Goal: Find specific page/section: Find specific page/section

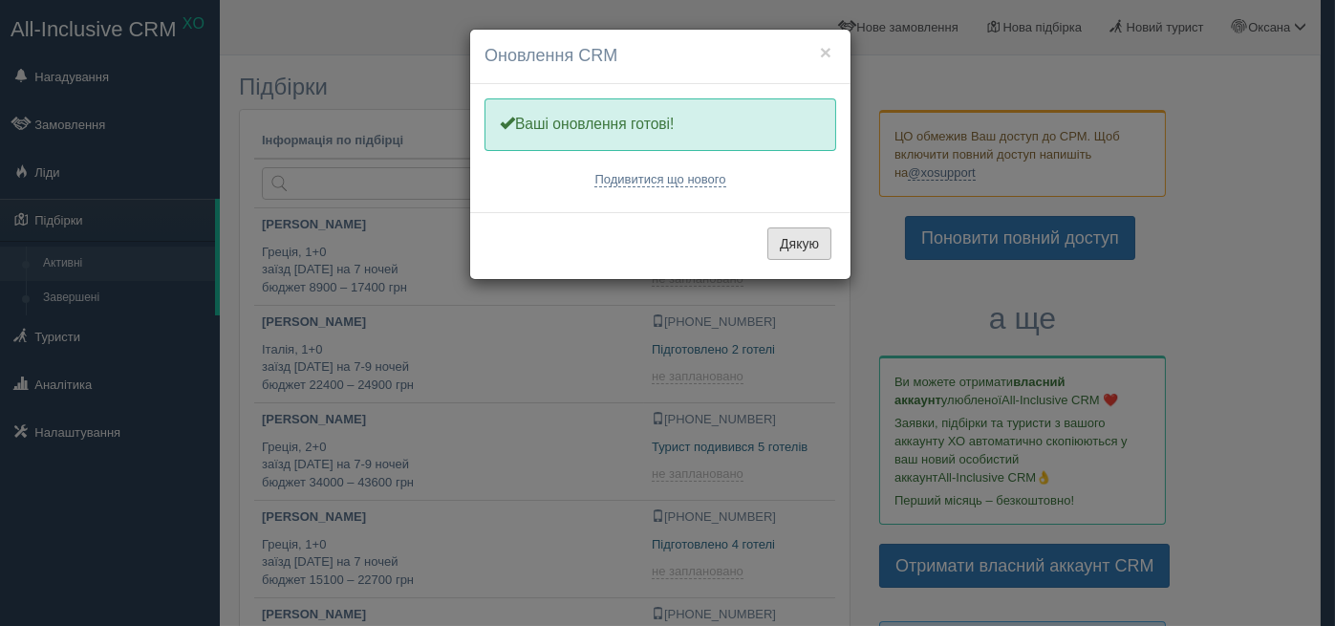
click at [810, 238] on button "Дякую" at bounding box center [799, 243] width 64 height 32
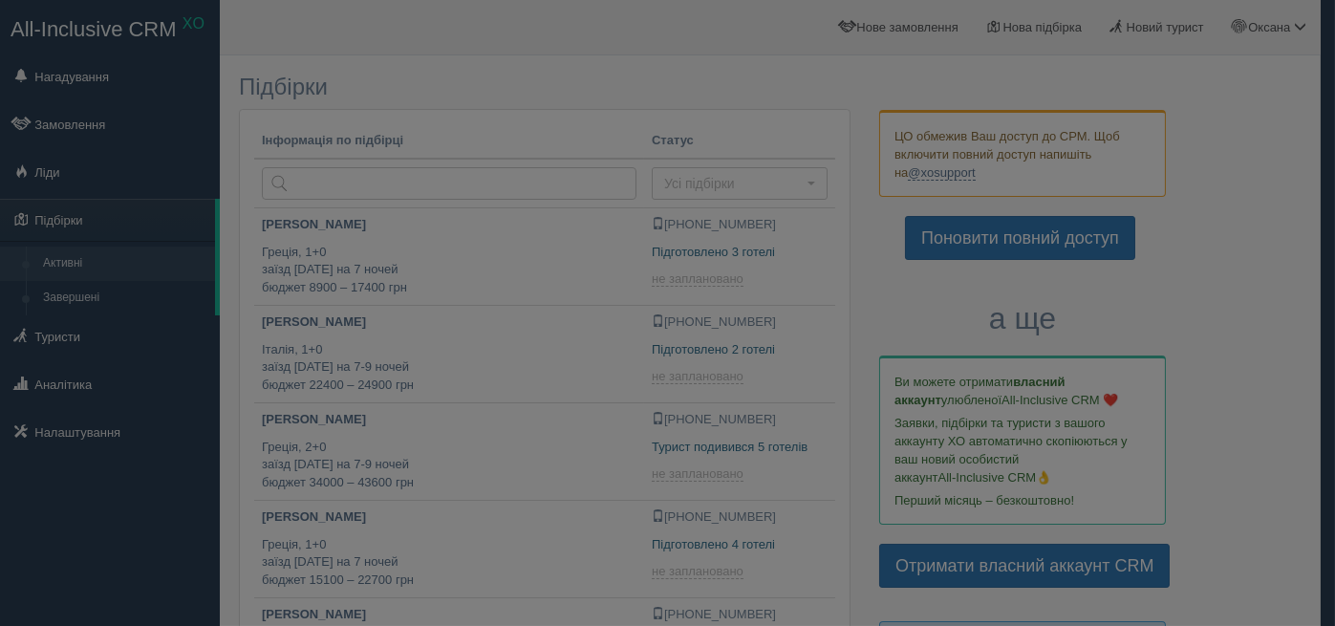
type input "[DATE] 12:55"
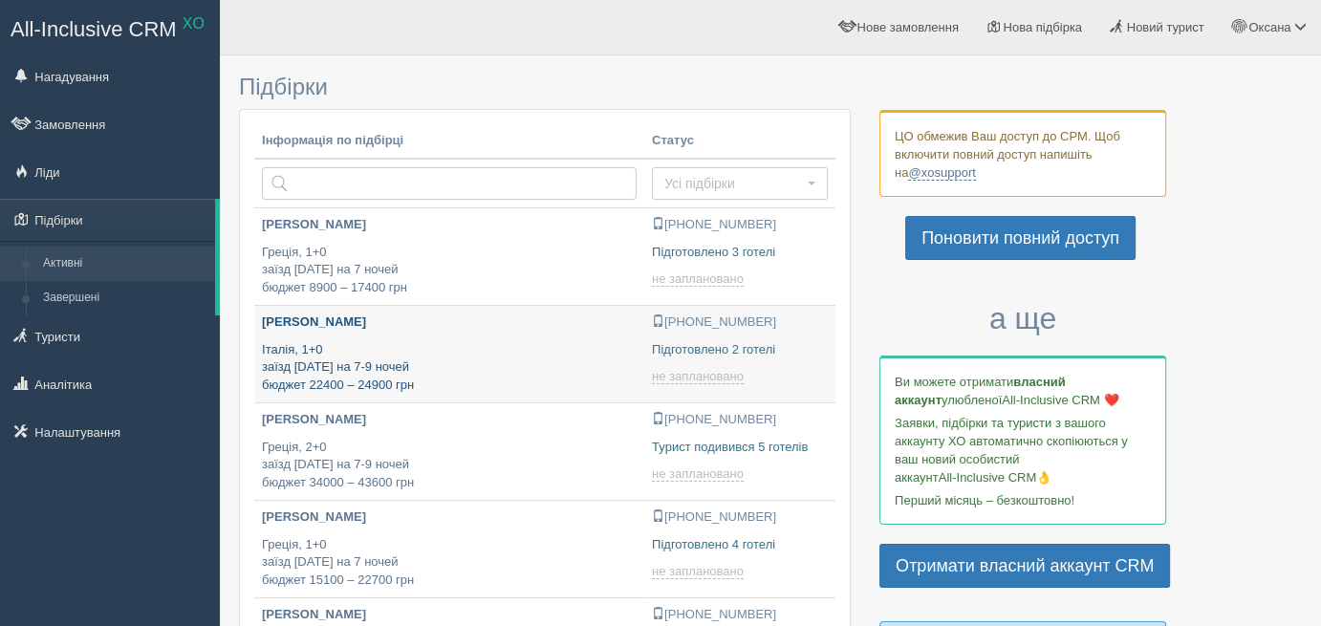
type input "2025-09-01 12:15"
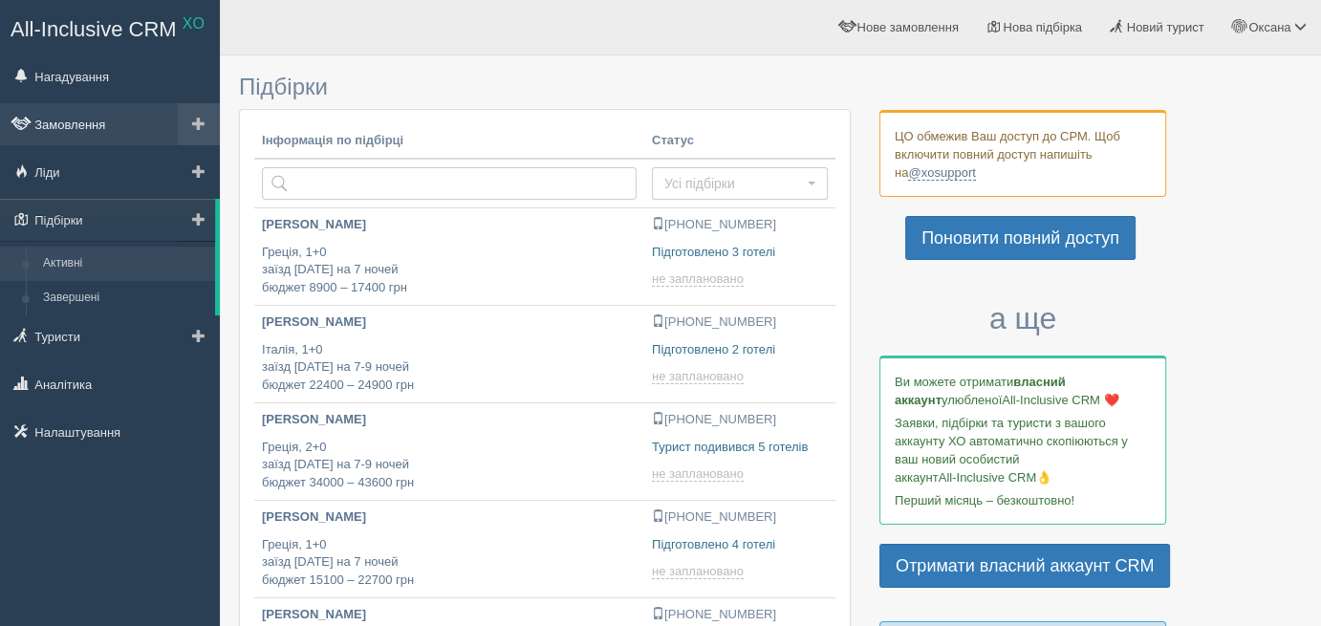
click at [86, 119] on link "Замовлення" at bounding box center [110, 124] width 220 height 42
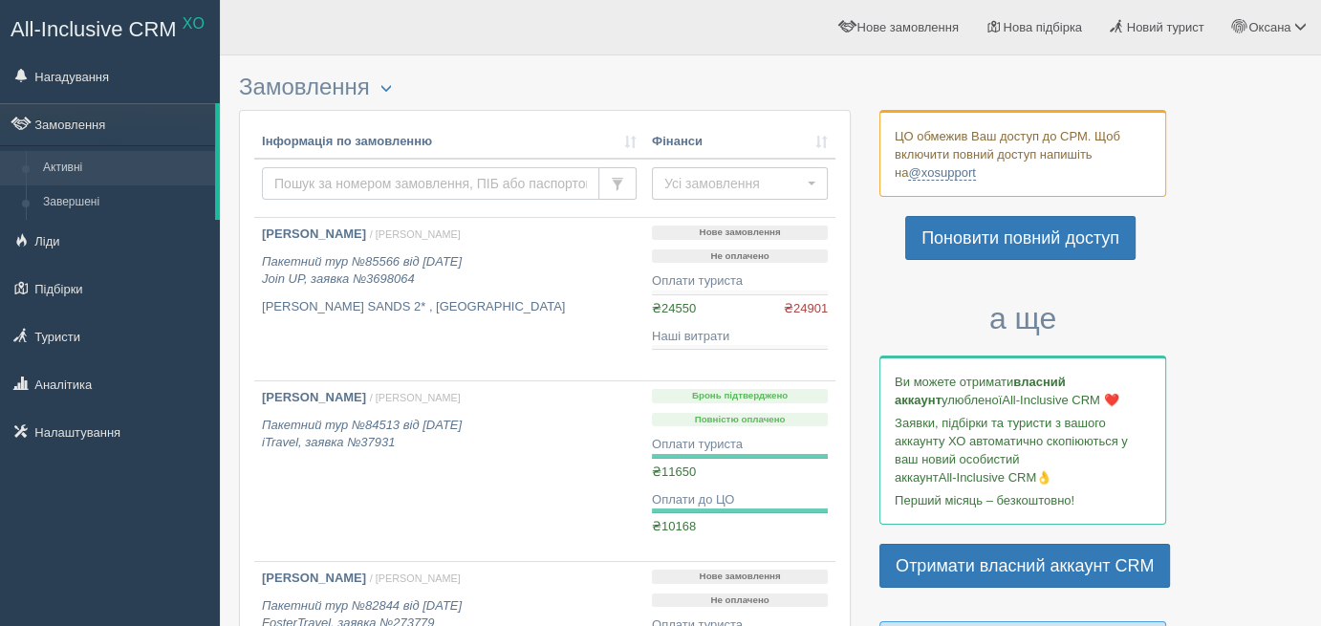
click at [369, 183] on input "text" at bounding box center [430, 183] width 337 height 32
type input "горова"
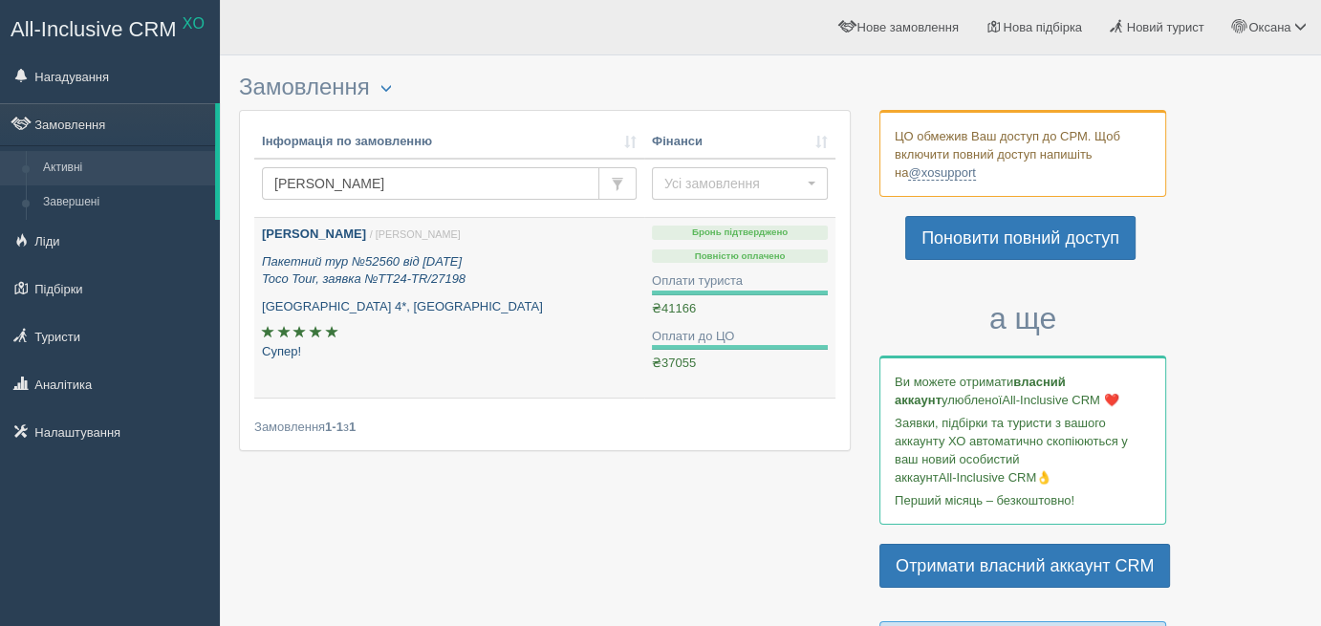
click at [521, 259] on p "Пакетний тур №52560 від 30.07.2024 Toco Tour, заявка №TT24-TR/27198" at bounding box center [449, 270] width 375 height 35
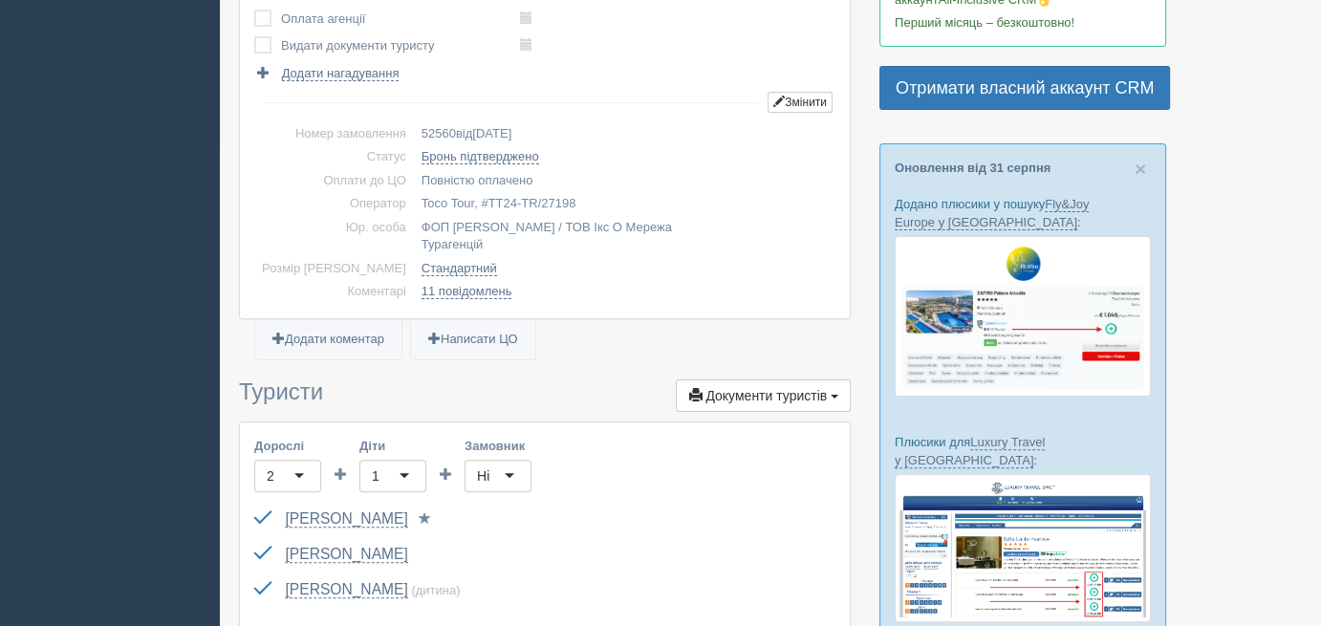
scroll to position [669, 0]
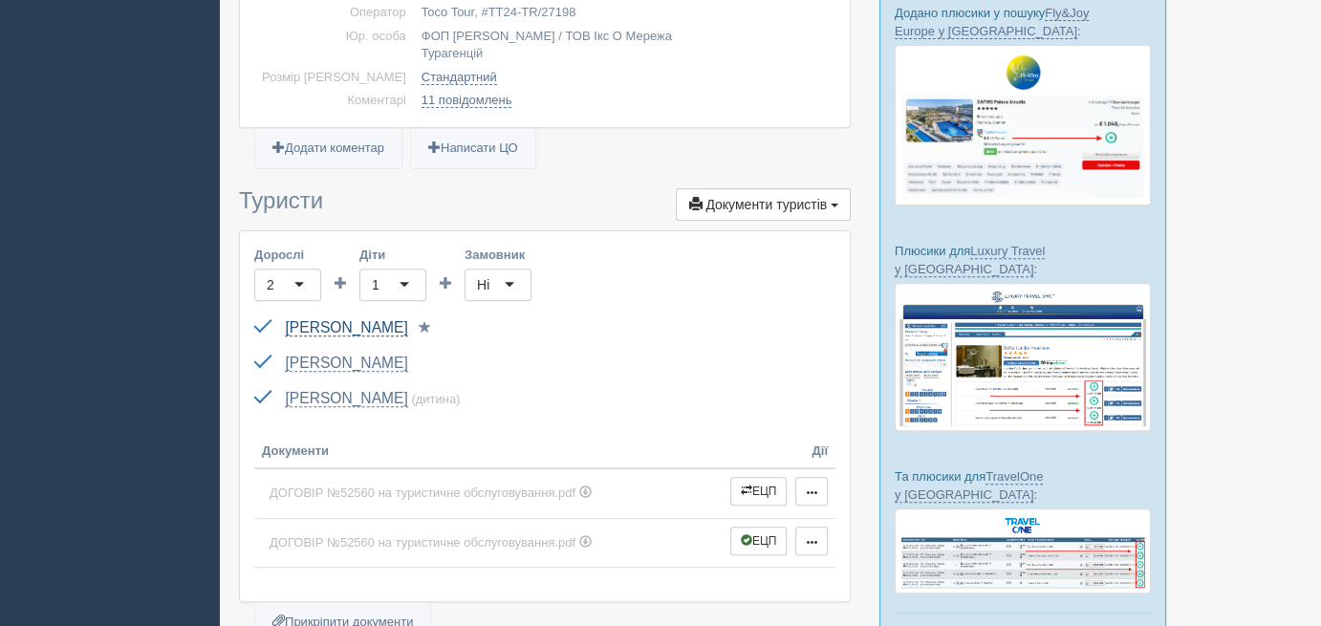
click at [334, 327] on link "[PERSON_NAME]" at bounding box center [346, 327] width 122 height 17
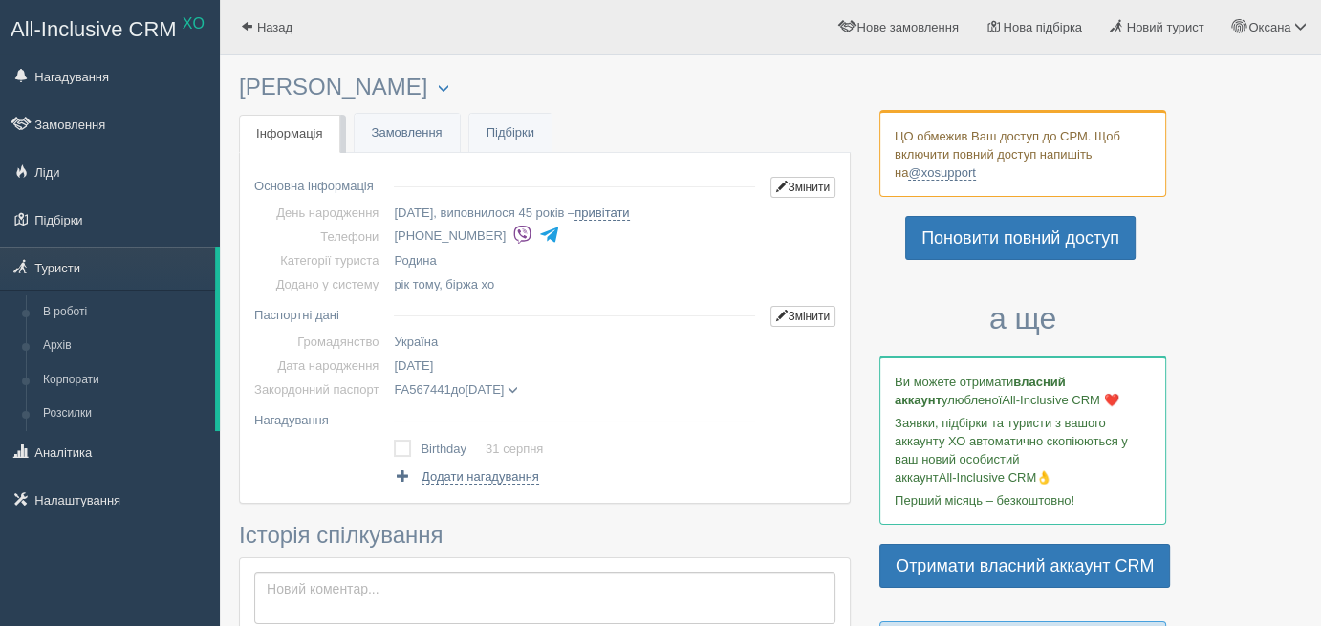
click at [512, 232] on img at bounding box center [522, 235] width 20 height 20
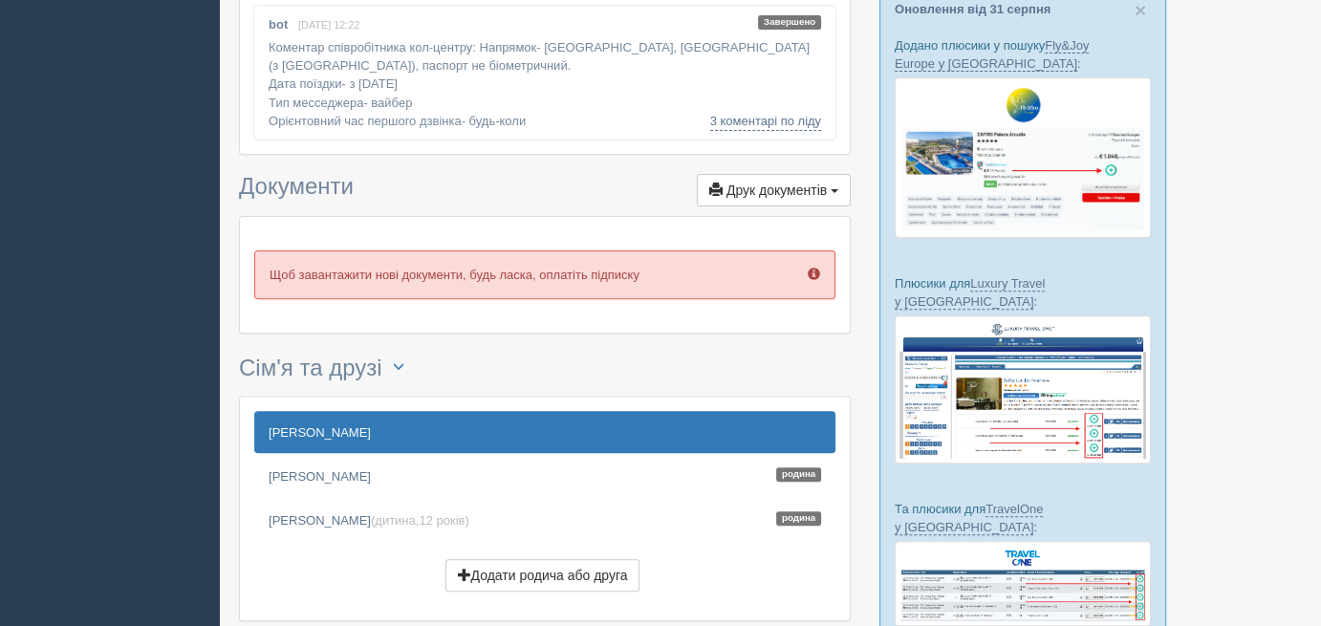
scroll to position [669, 0]
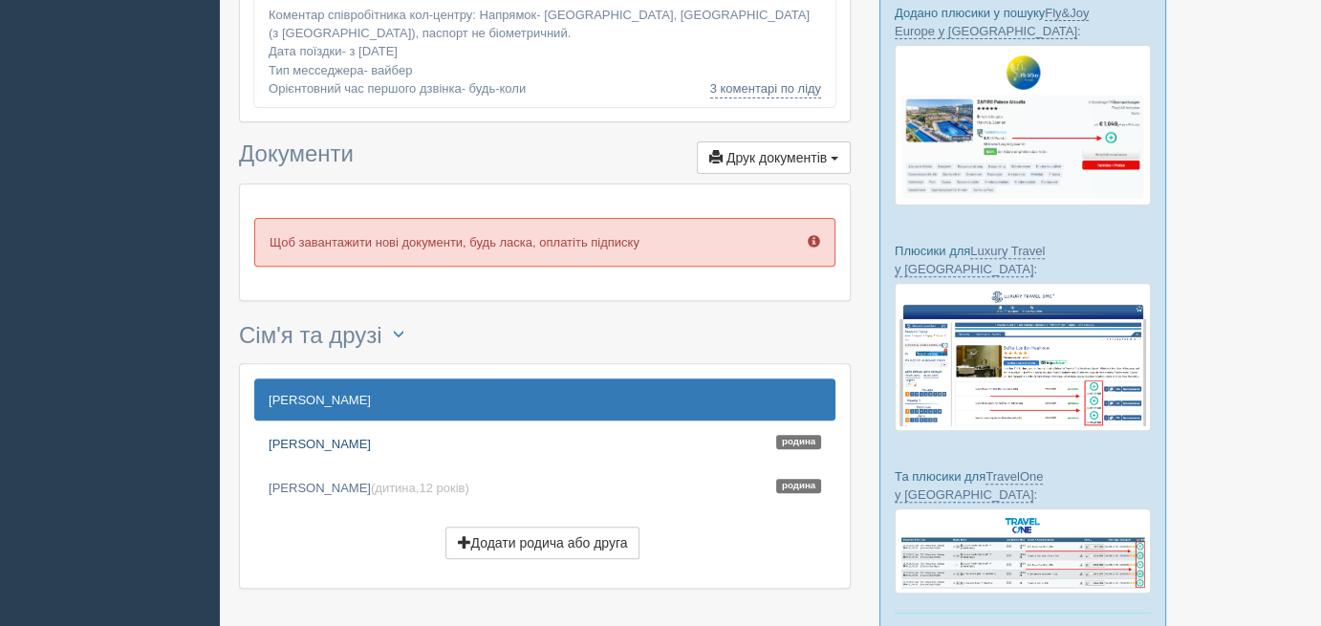
click at [369, 438] on link "Воровченко Вікторія Родина" at bounding box center [544, 443] width 581 height 42
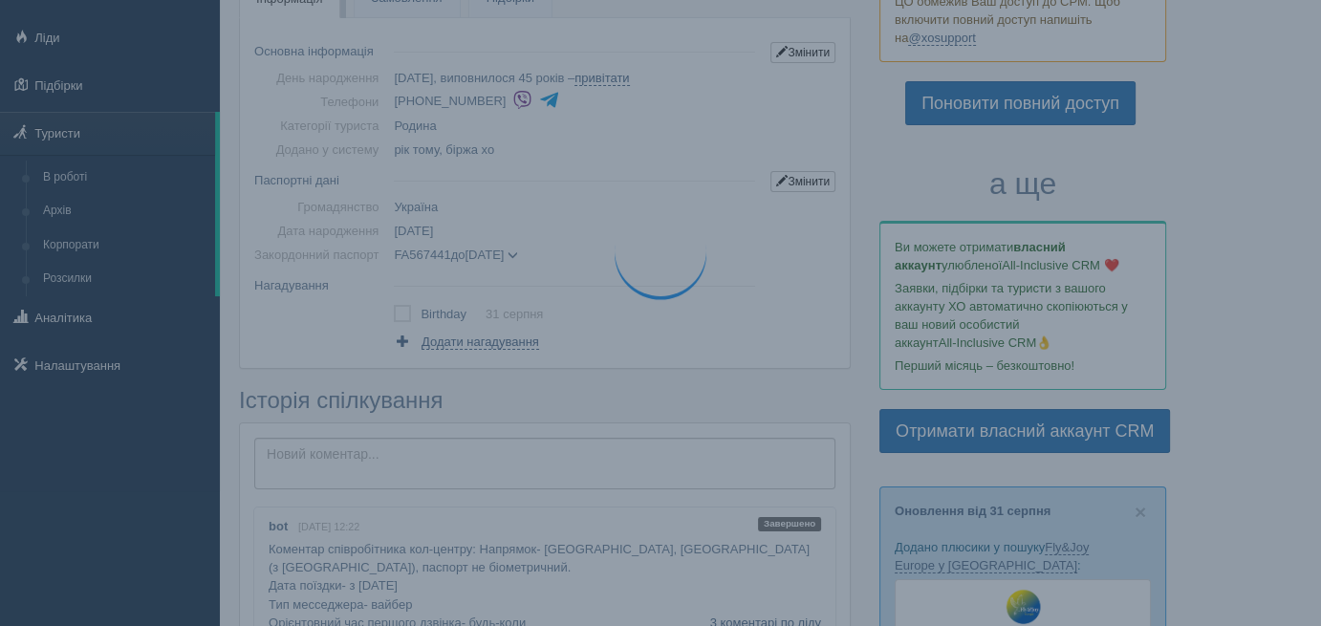
scroll to position [0, 0]
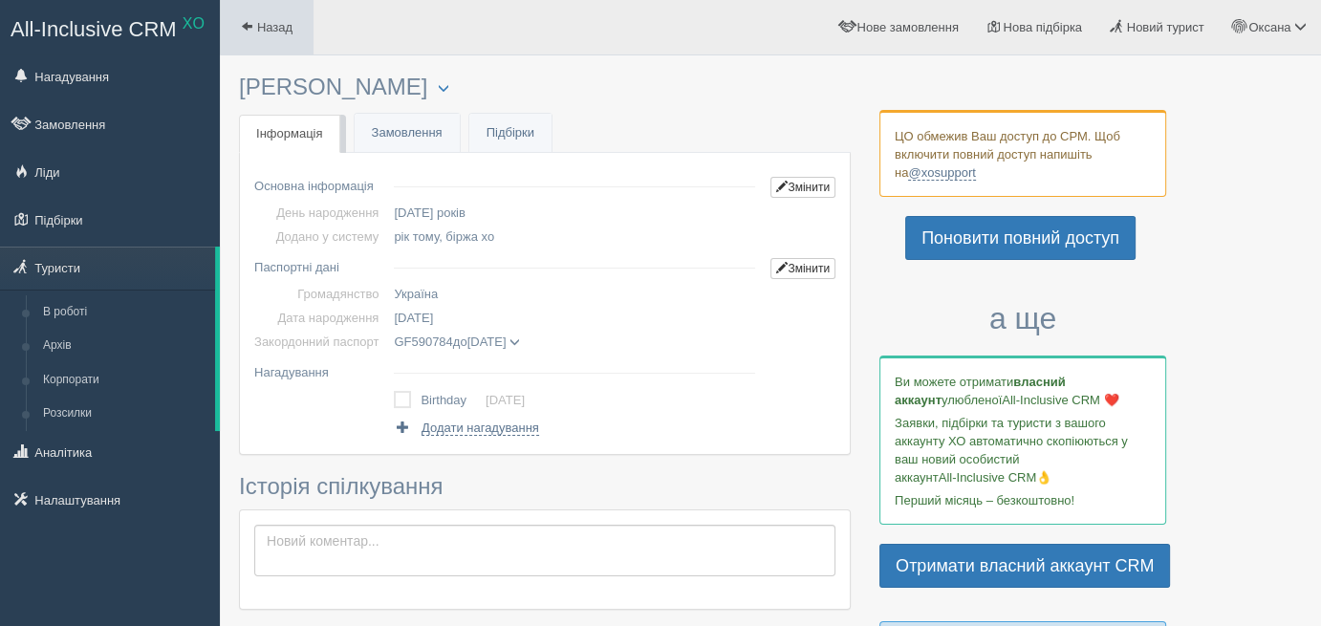
click at [270, 21] on span "Назад" at bounding box center [274, 27] width 35 height 14
